Goal: Task Accomplishment & Management: Use online tool/utility

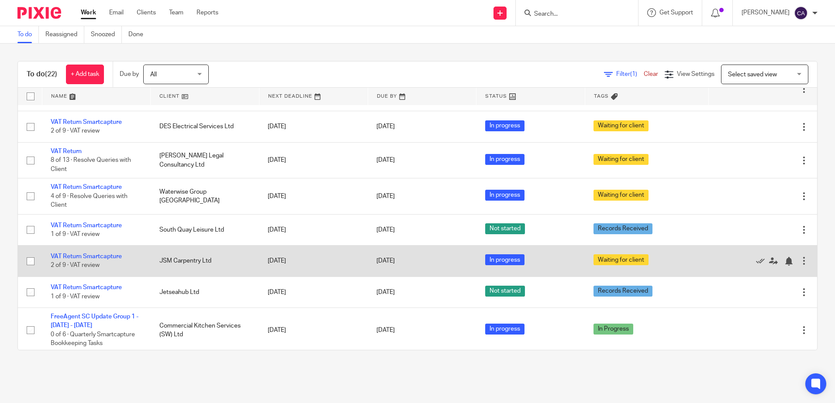
scroll to position [262, 0]
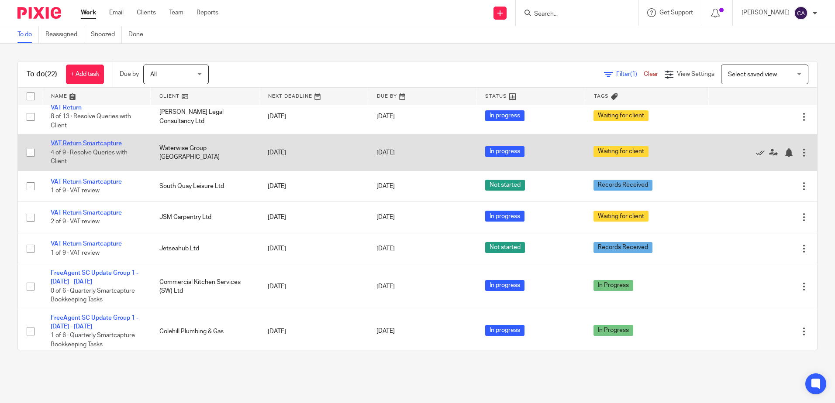
click at [100, 142] on link "VAT Return Smartcapture" at bounding box center [86, 144] width 71 height 6
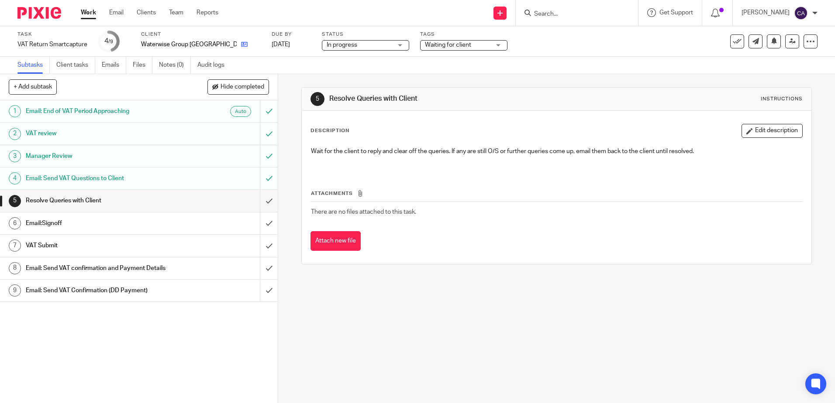
click at [241, 45] on icon at bounding box center [244, 44] width 7 height 7
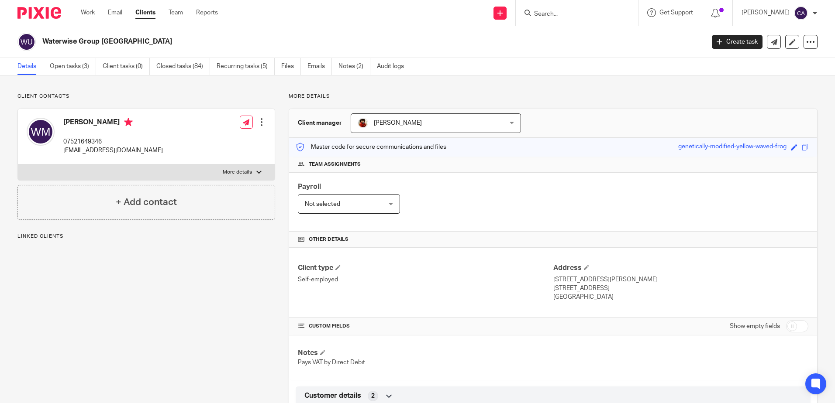
click at [158, 173] on label "More details" at bounding box center [146, 173] width 257 height 16
click at [18, 165] on input "More details" at bounding box center [17, 164] width 0 height 0
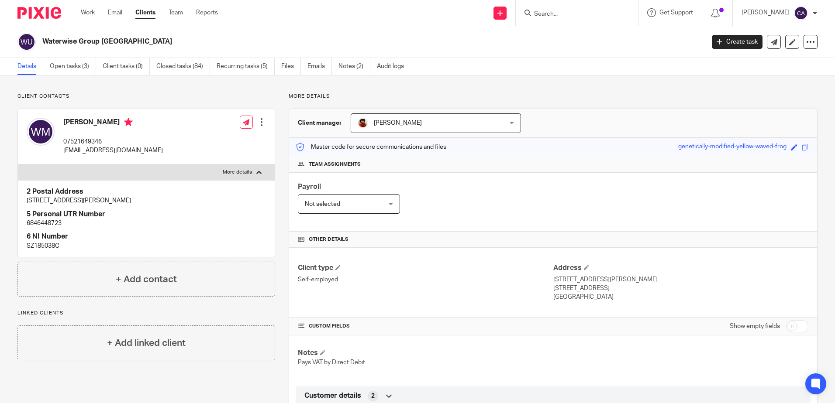
click at [160, 174] on label "More details" at bounding box center [146, 173] width 257 height 16
click at [18, 165] on input "More details" at bounding box center [17, 164] width 0 height 0
checkbox input "false"
